Goal: Find contact information: Find contact information

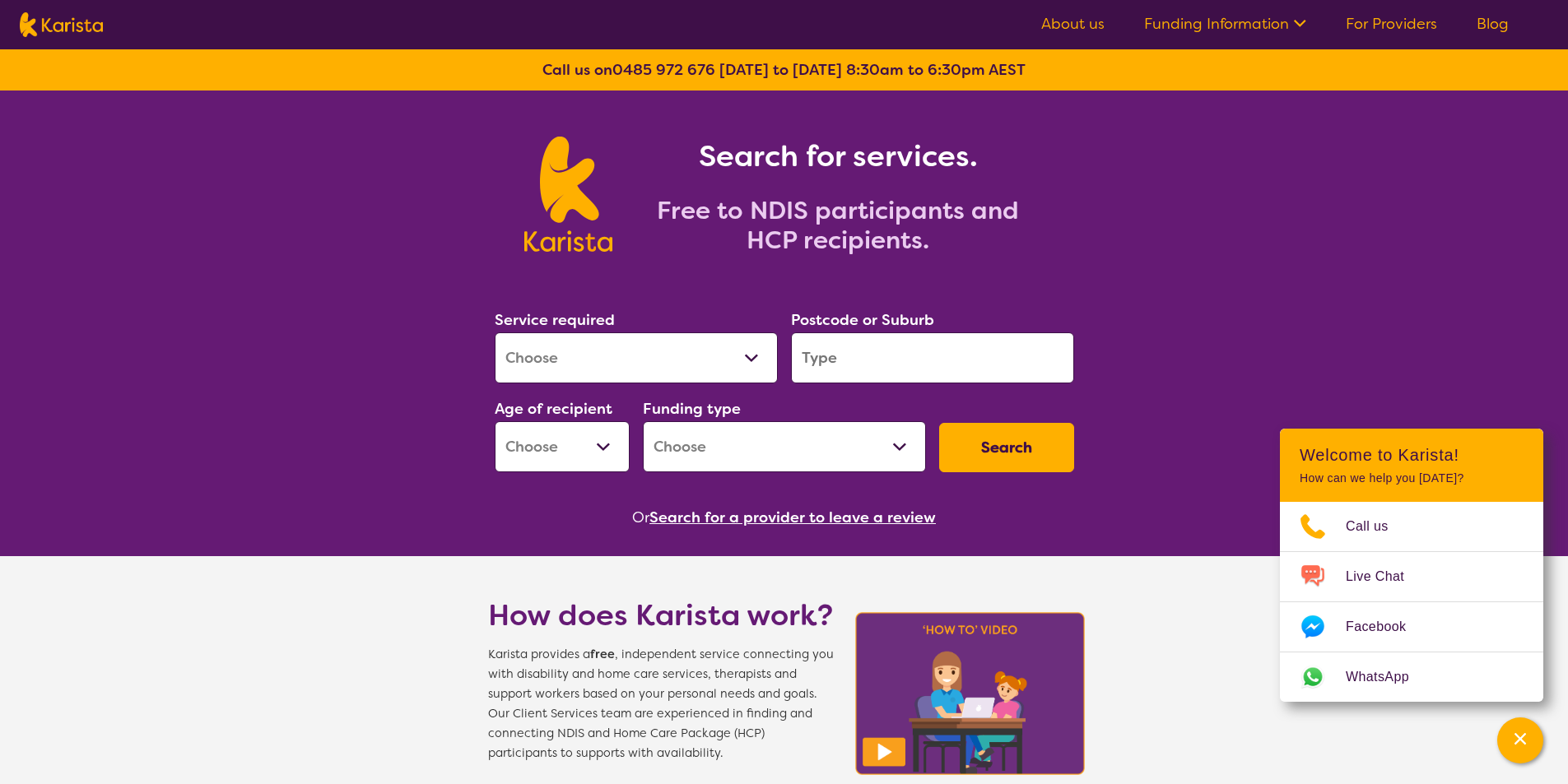
click at [1087, 25] on link "About us" at bounding box center [1073, 24] width 63 height 19
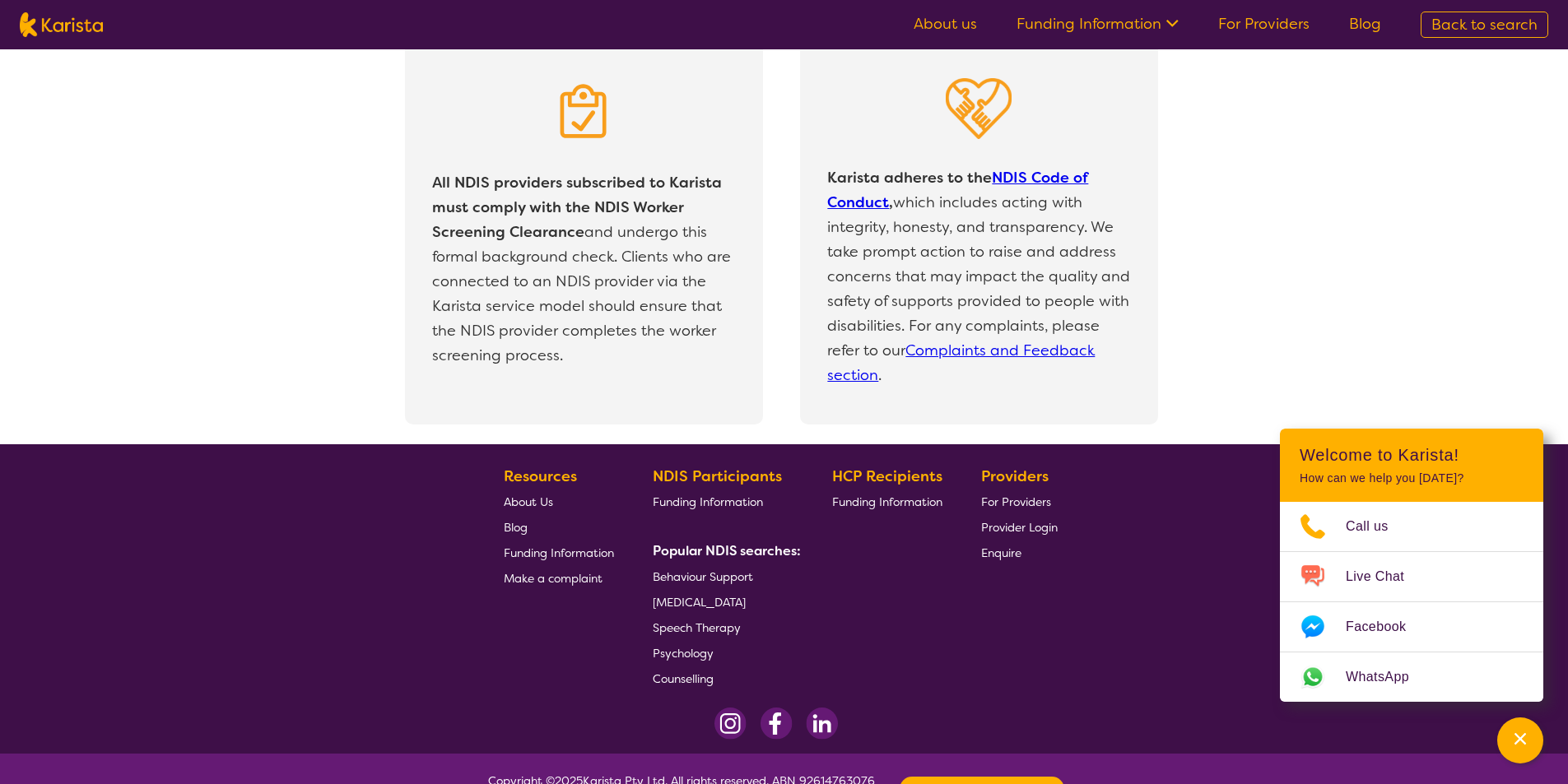
scroll to position [3477, 0]
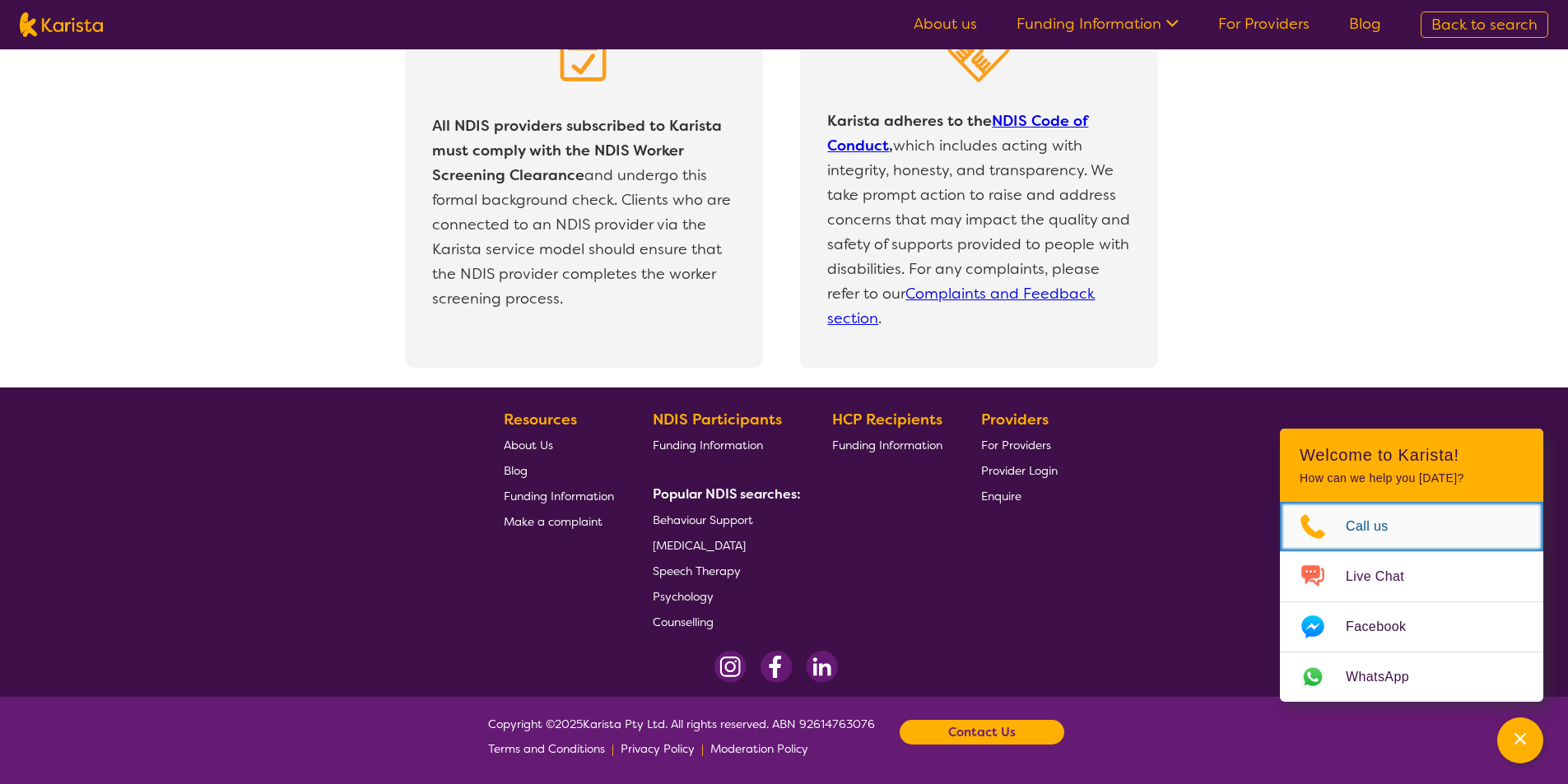
click at [1364, 527] on span "Call us" at bounding box center [1377, 525] width 63 height 24
click at [1338, 536] on icon "Choose channel" at bounding box center [1313, 526] width 66 height 26
click at [980, 738] on b "Contact Us" at bounding box center [982, 732] width 68 height 24
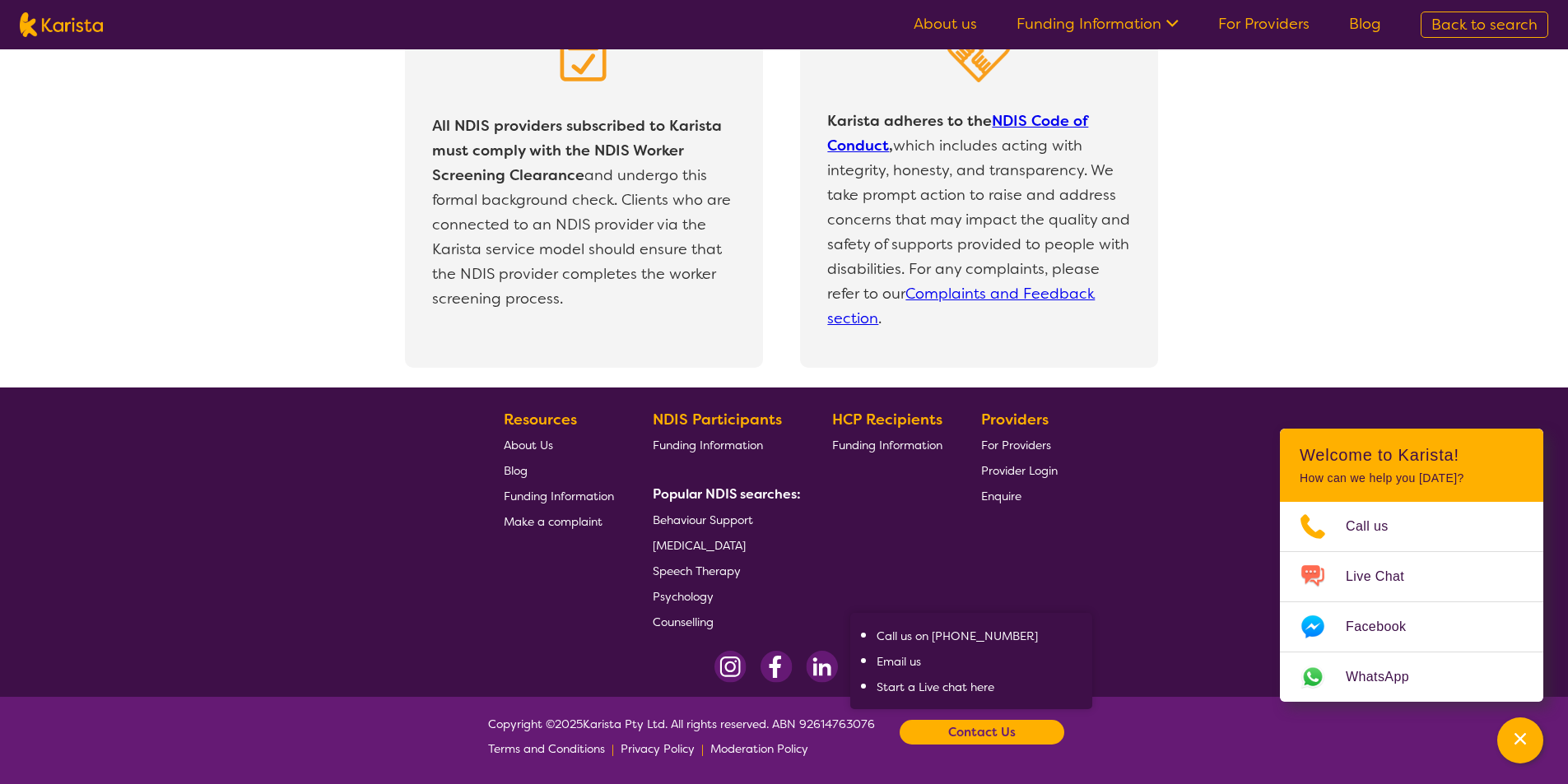
click at [943, 684] on link "Start a Live chat here" at bounding box center [935, 687] width 117 height 15
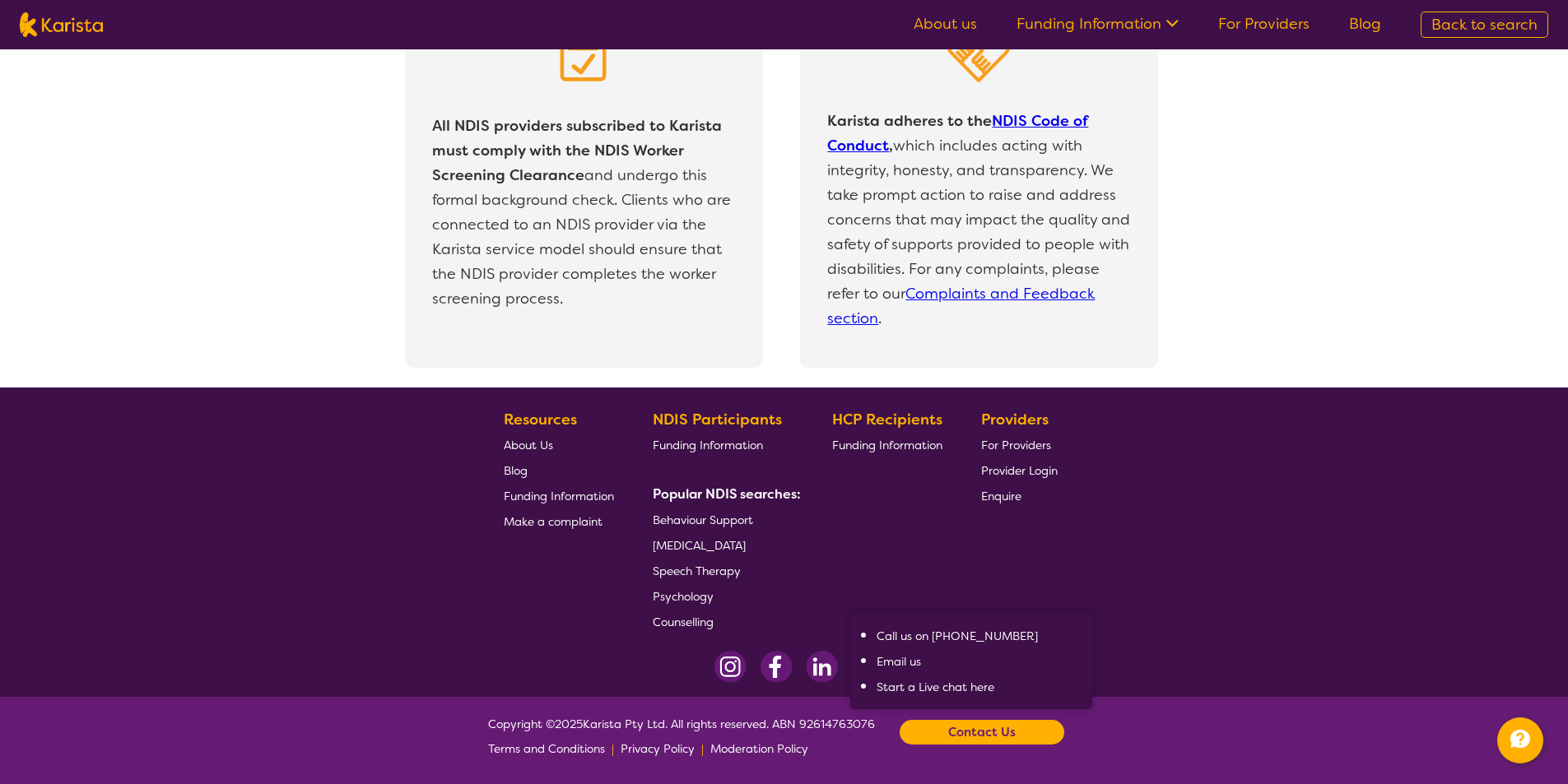
click at [943, 684] on link "Start a Live chat here" at bounding box center [935, 687] width 117 height 15
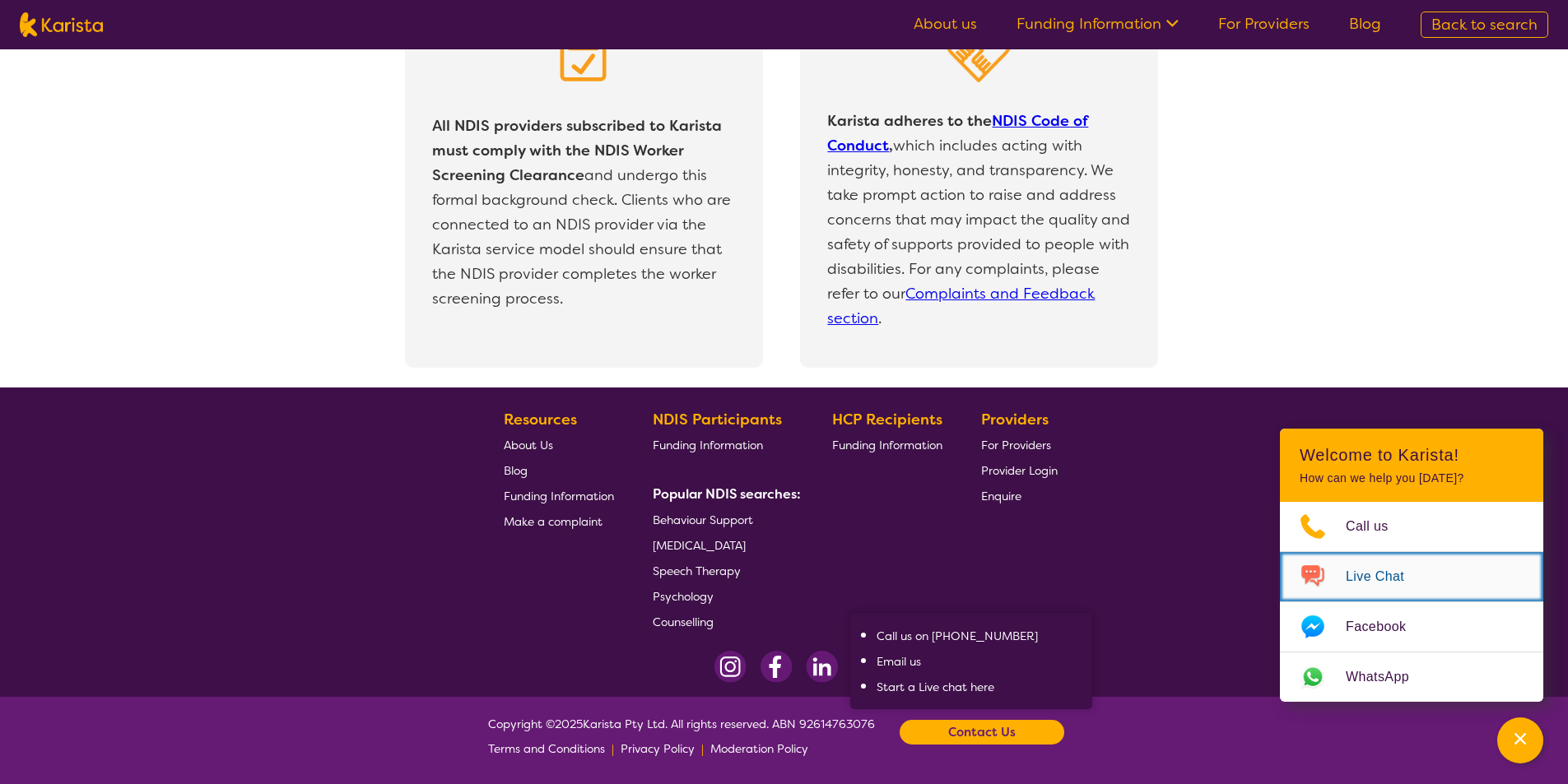
click at [1388, 588] on span "Live Chat" at bounding box center [1385, 576] width 78 height 24
